Goal: Task Accomplishment & Management: Manage account settings

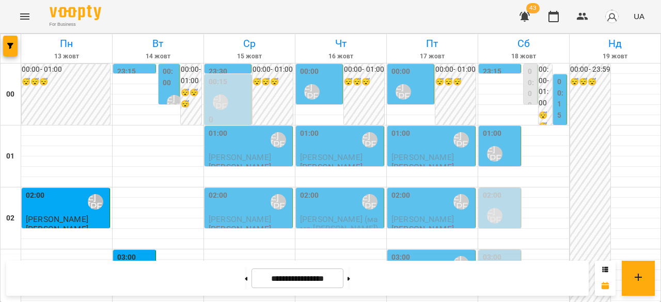
scroll to position [981, 0]
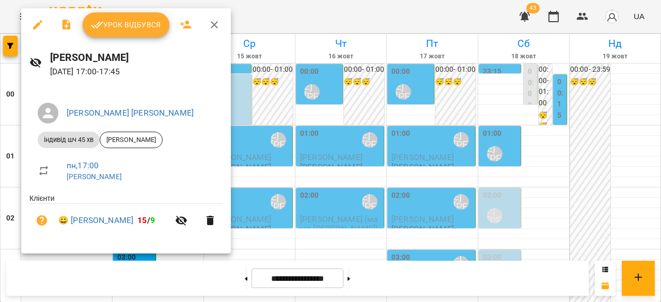
click at [114, 30] on span "Урок відбувся" at bounding box center [126, 25] width 70 height 12
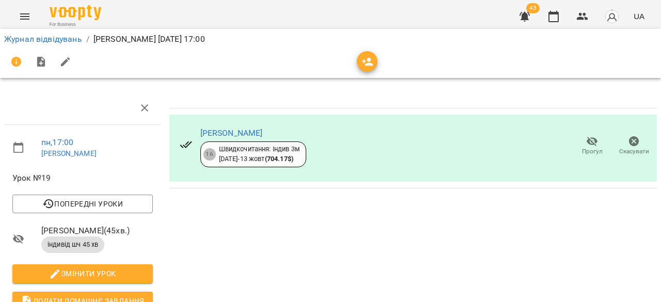
click at [30, 14] on icon "Menu" at bounding box center [25, 16] width 12 height 12
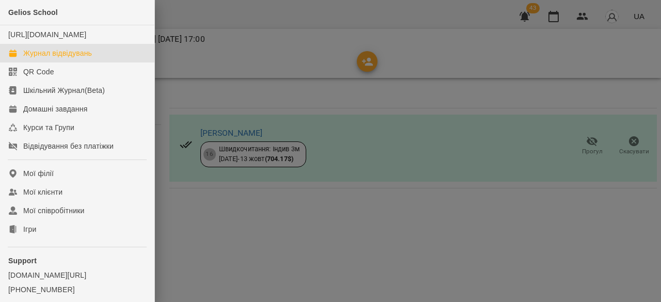
click at [58, 58] on div "Журнал відвідувань" at bounding box center [57, 53] width 69 height 10
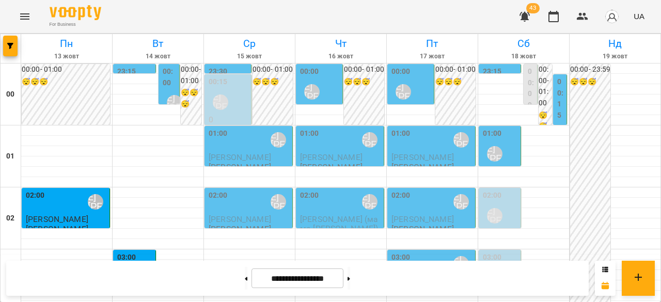
scroll to position [1033, 0]
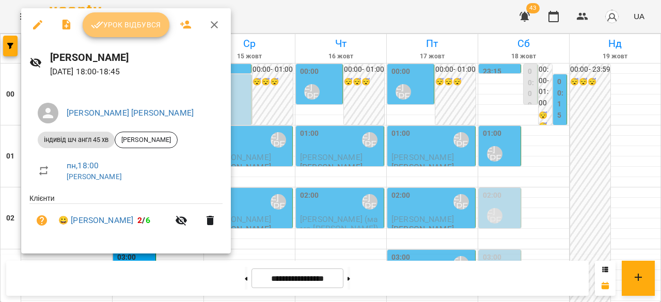
click at [120, 35] on button "Урок відбувся" at bounding box center [126, 24] width 87 height 25
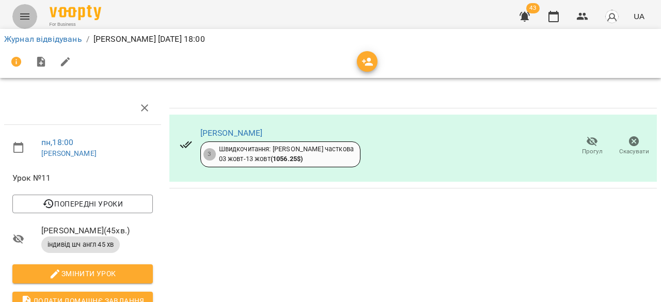
click at [31, 23] on button "Menu" at bounding box center [24, 16] width 25 height 25
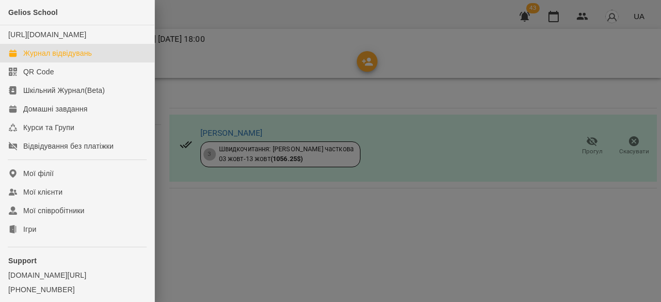
click at [62, 58] on div "Журнал відвідувань" at bounding box center [57, 53] width 69 height 10
